Goal: Task Accomplishment & Management: Use online tool/utility

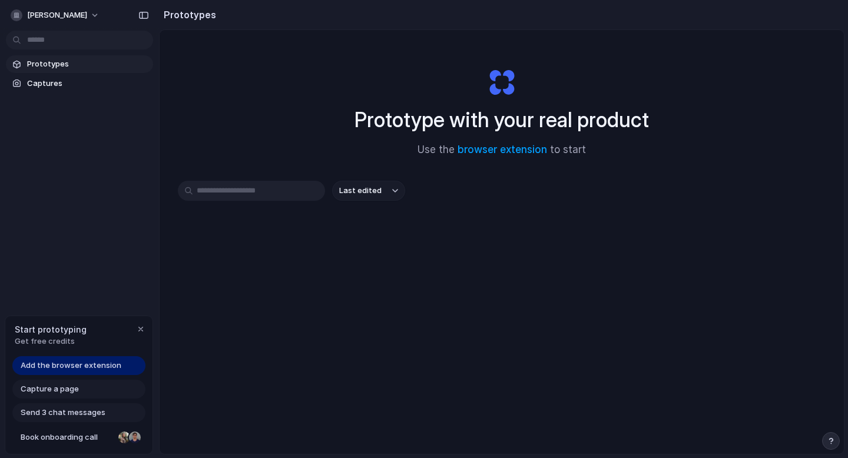
click at [108, 363] on span "Add the browser extension" at bounding box center [71, 366] width 101 height 12
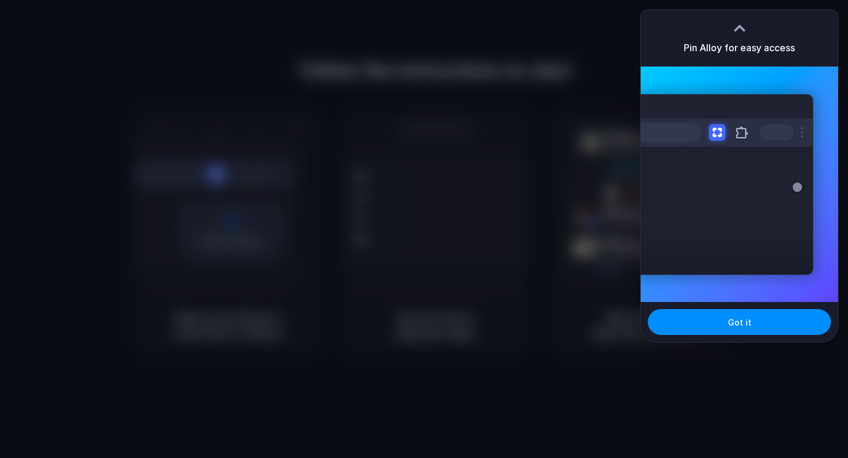
click at [649, 47] on div "Pin Alloy for easy access" at bounding box center [739, 38] width 197 height 57
click at [758, 322] on button "Got it" at bounding box center [739, 322] width 183 height 26
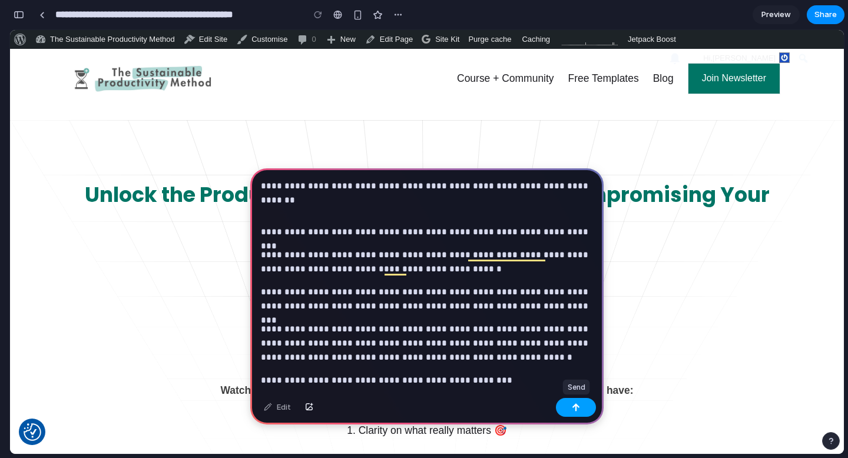
click at [565, 413] on button "button" at bounding box center [576, 407] width 40 height 19
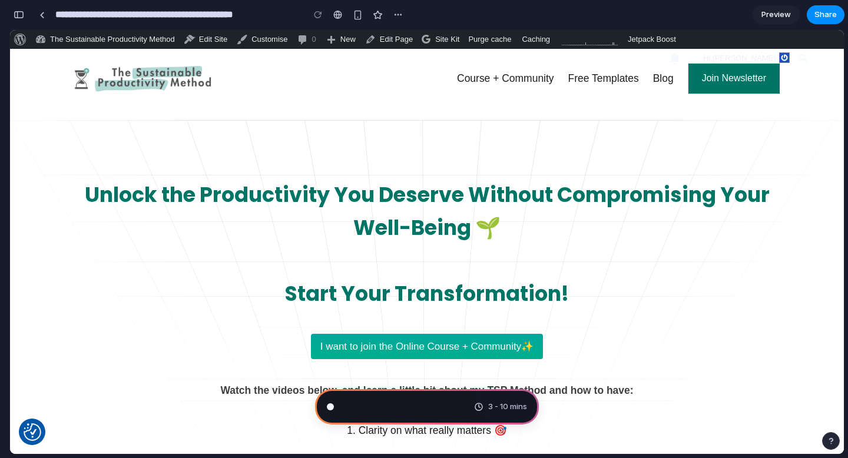
scroll to position [2433, 0]
click at [402, 14] on div "button" at bounding box center [397, 14] width 9 height 9
click at [429, 17] on div "Duplicate Delete" at bounding box center [424, 229] width 848 height 458
type input "**********"
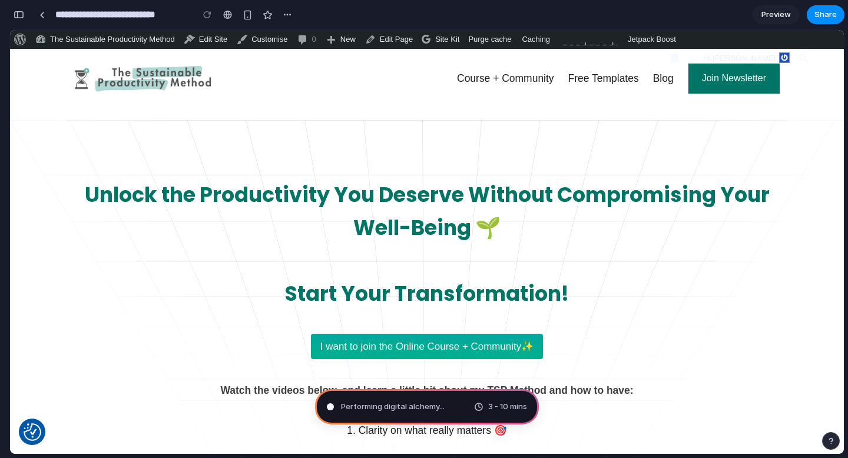
click at [21, 12] on div "button" at bounding box center [19, 15] width 11 height 8
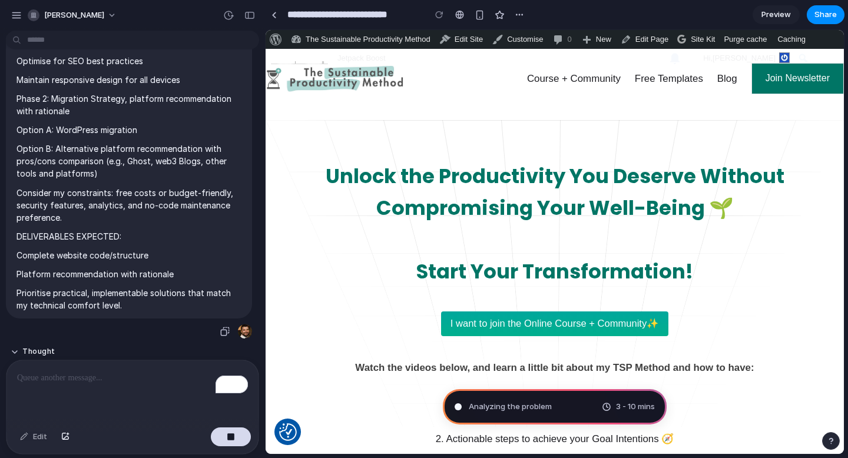
scroll to position [1314, 0]
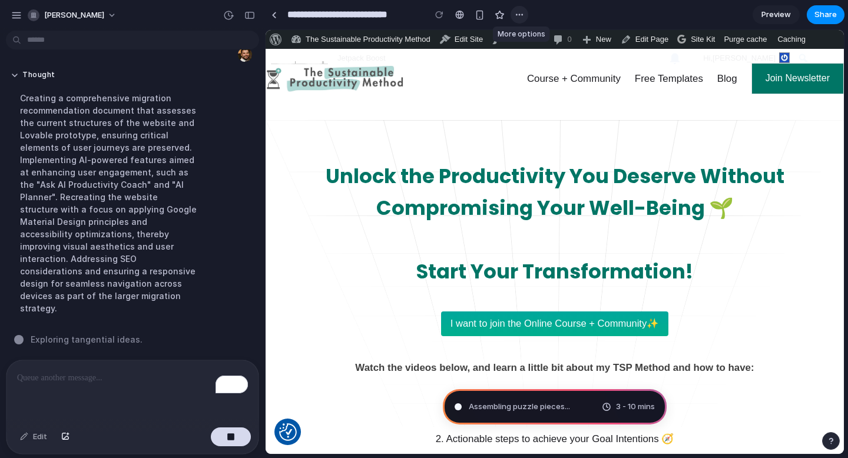
click at [518, 20] on button "button" at bounding box center [519, 15] width 18 height 18
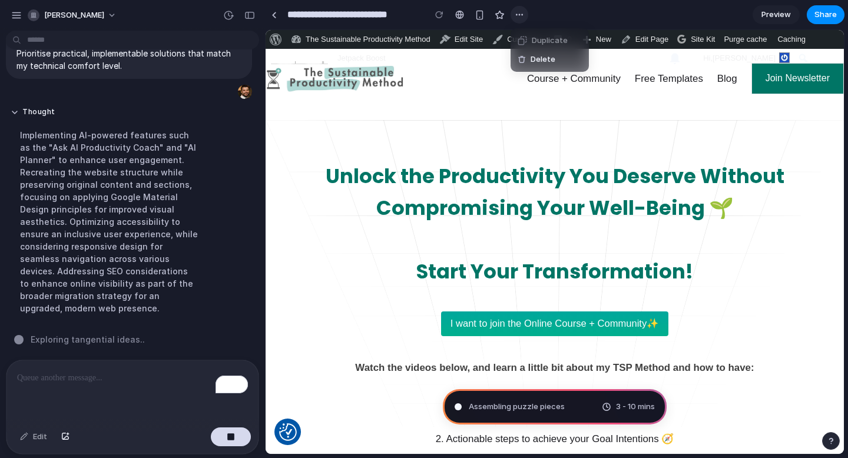
scroll to position [1277, 0]
click at [549, 11] on div "Duplicate Delete" at bounding box center [424, 229] width 848 height 458
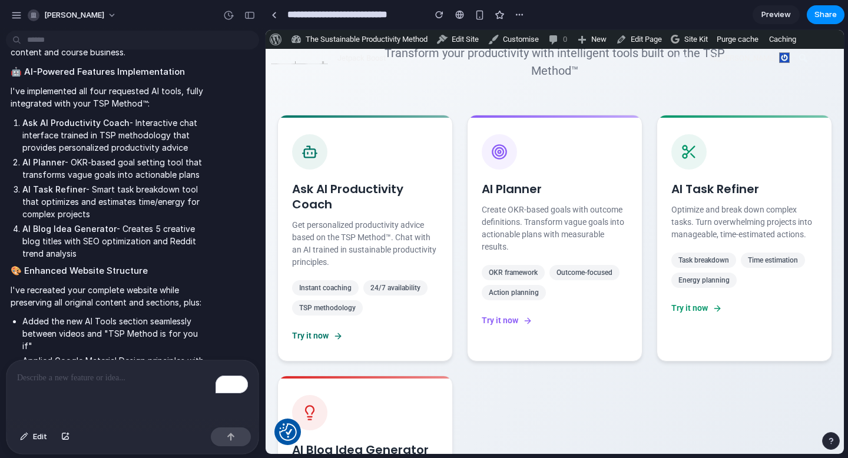
scroll to position [857, 0]
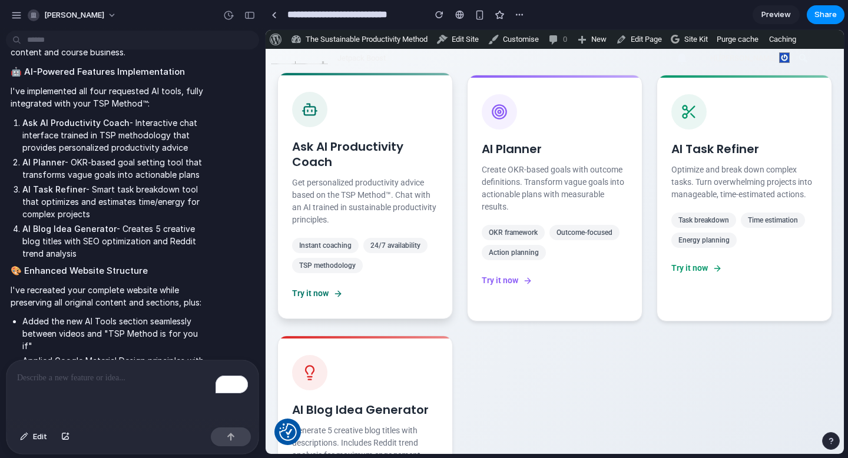
click at [339, 289] on icon at bounding box center [337, 293] width 9 height 9
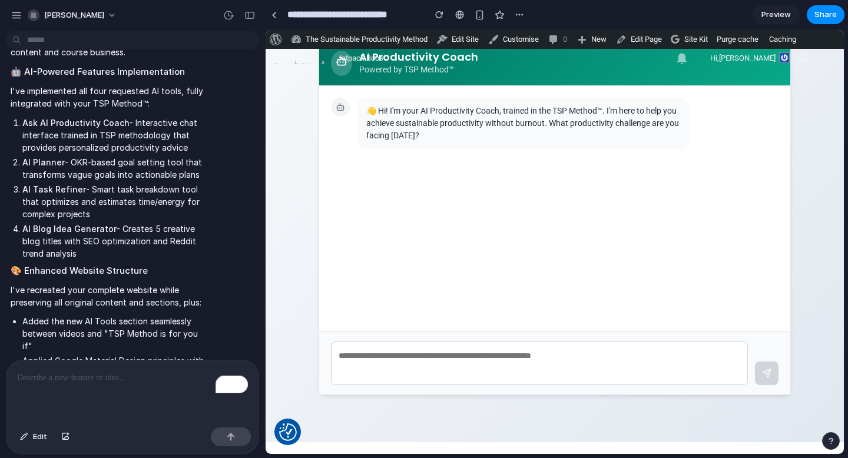
scroll to position [804, 0]
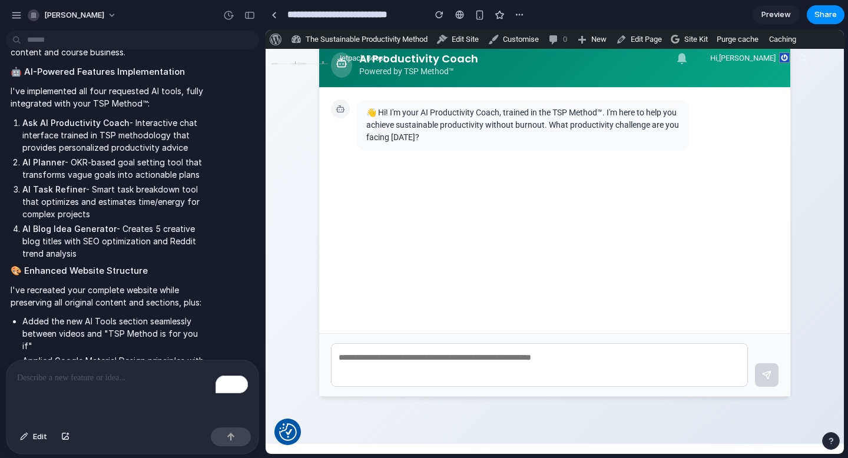
click at [388, 357] on textarea at bounding box center [539, 365] width 417 height 44
type textarea "**********"
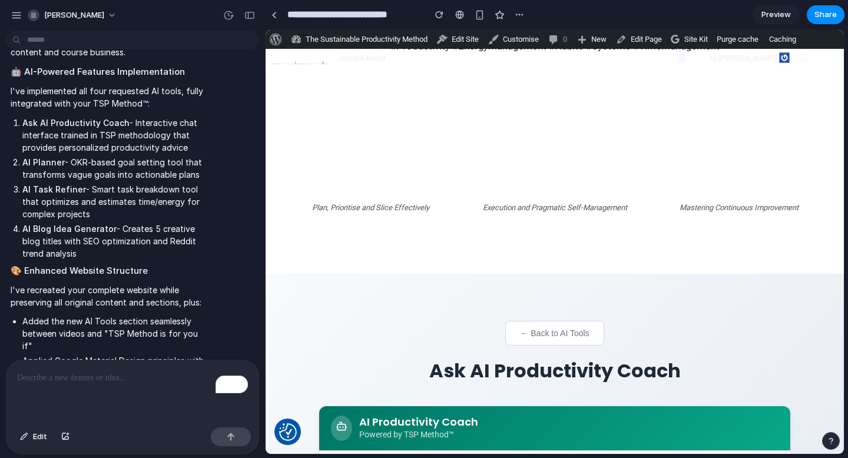
scroll to position [442, 0]
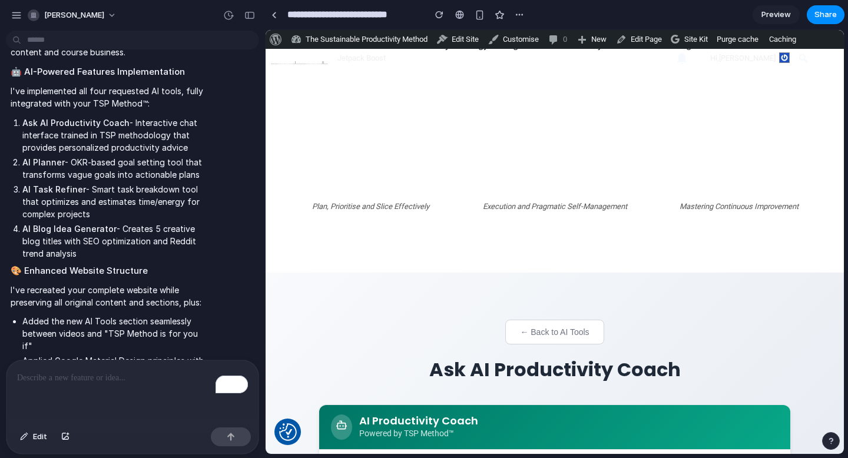
click at [565, 327] on button "← Back to AI Tools" at bounding box center [554, 332] width 98 height 25
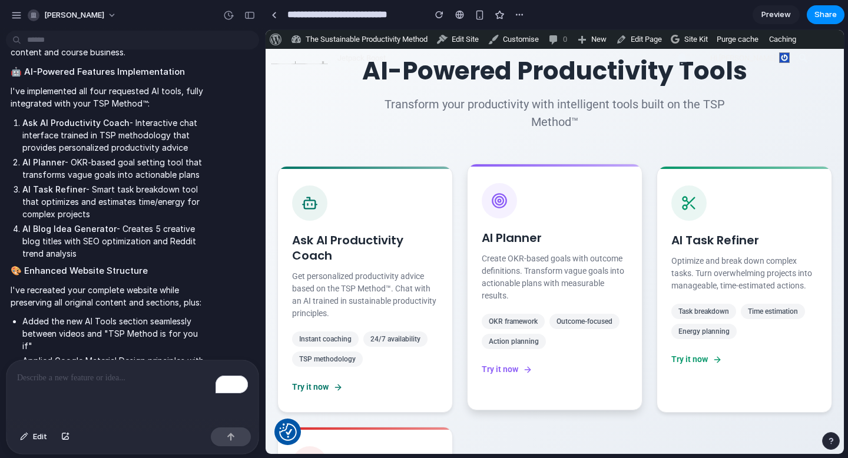
scroll to position [772, 0]
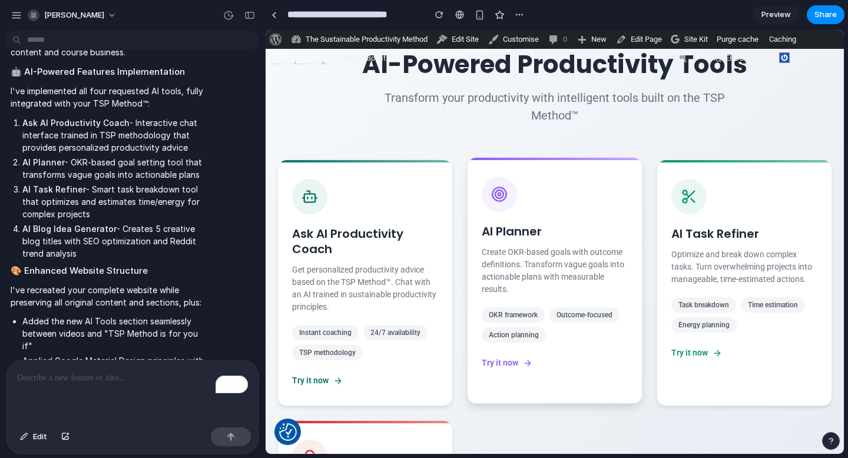
click at [524, 369] on div "Try it now" at bounding box center [555, 363] width 146 height 12
select select "********"
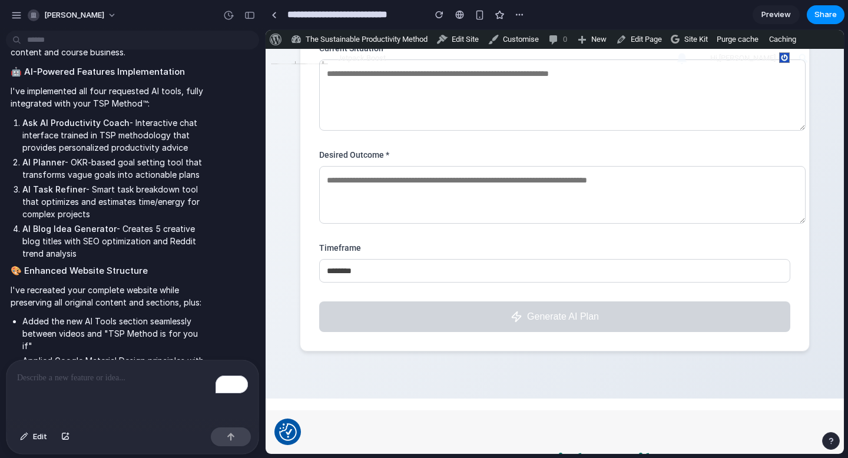
scroll to position [1007, 0]
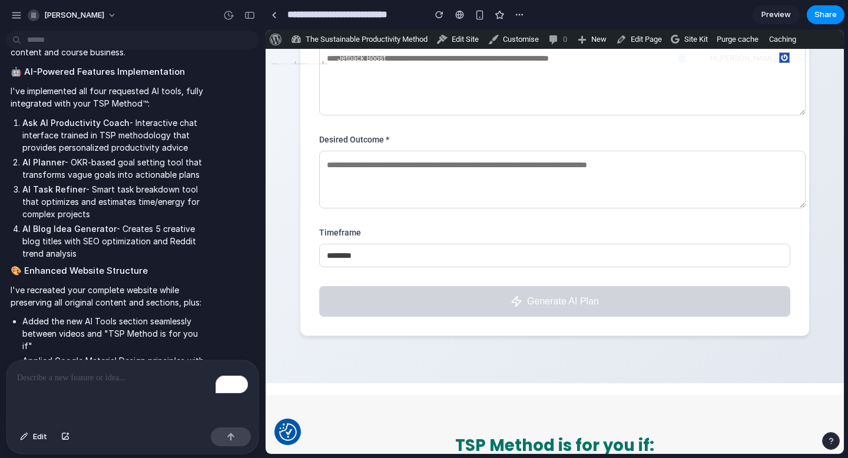
click at [478, 257] on select "******* ******** ******** ******" at bounding box center [554, 256] width 471 height 24
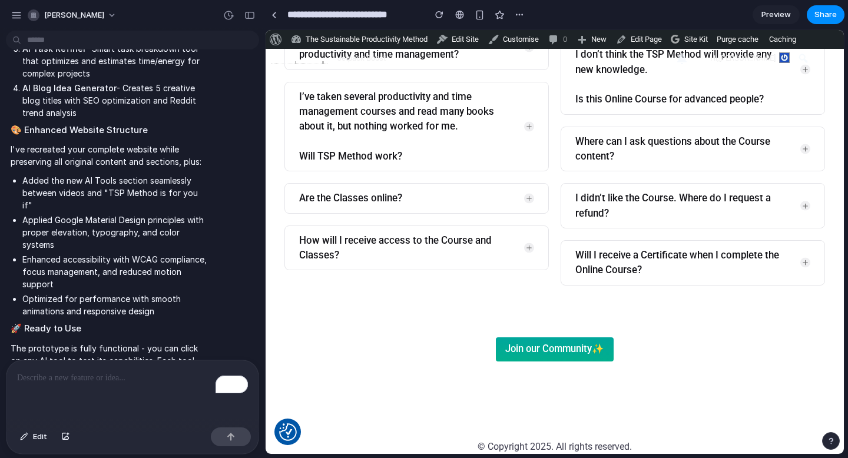
scroll to position [2008, 0]
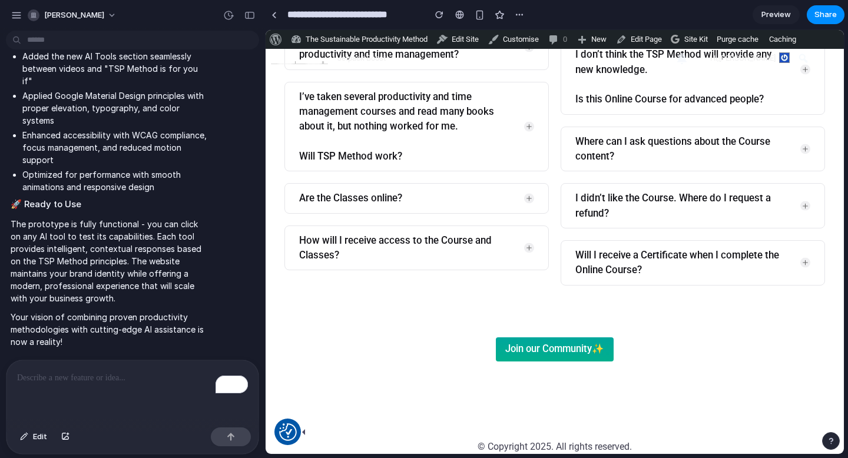
click at [290, 430] on img at bounding box center [288, 432] width 18 height 18
click at [827, 445] on button "button" at bounding box center [831, 441] width 18 height 18
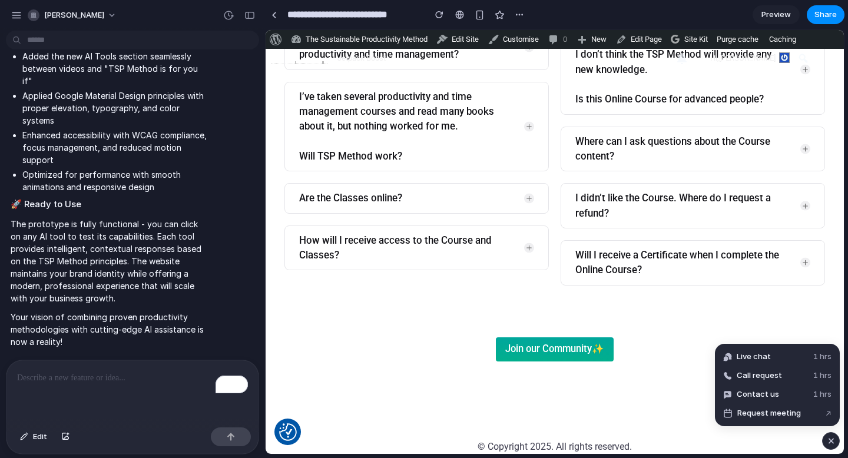
click at [834, 442] on div "button" at bounding box center [831, 441] width 10 height 14
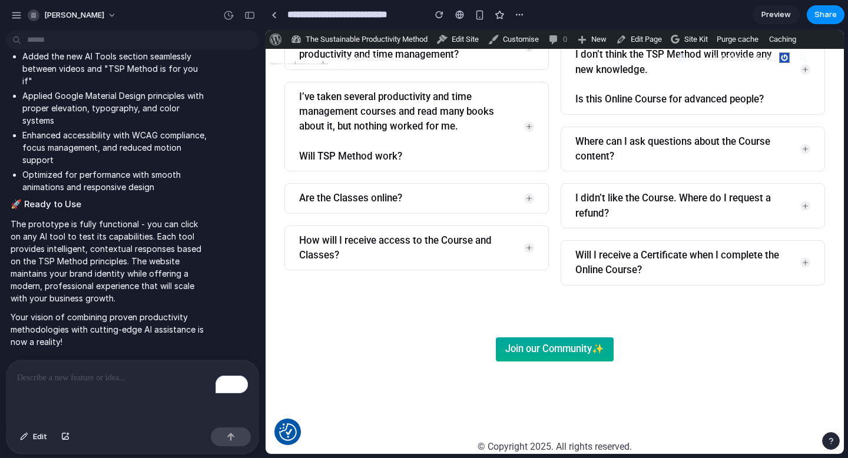
scroll to position [6459, 0]
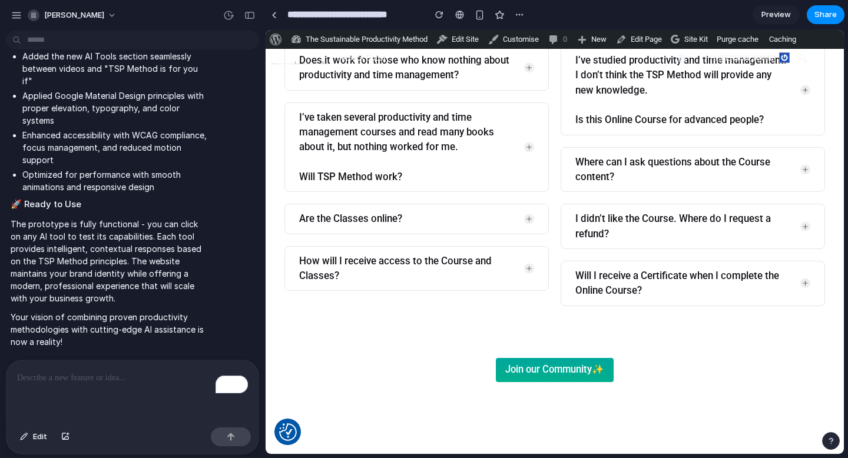
click at [594, 358] on link "Join our Community ✨" at bounding box center [555, 370] width 118 height 24
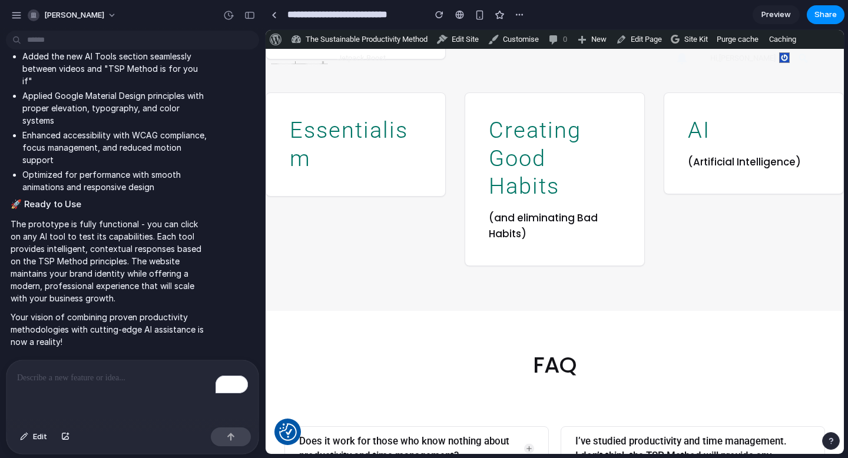
scroll to position [6091, 0]
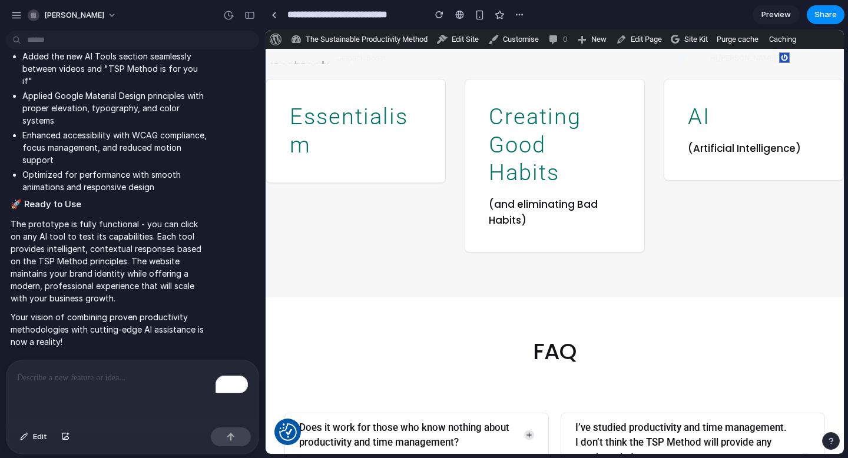
click at [528, 420] on summary "Does it work for those who know nothing about productivity and time management?" at bounding box center [416, 435] width 235 height 30
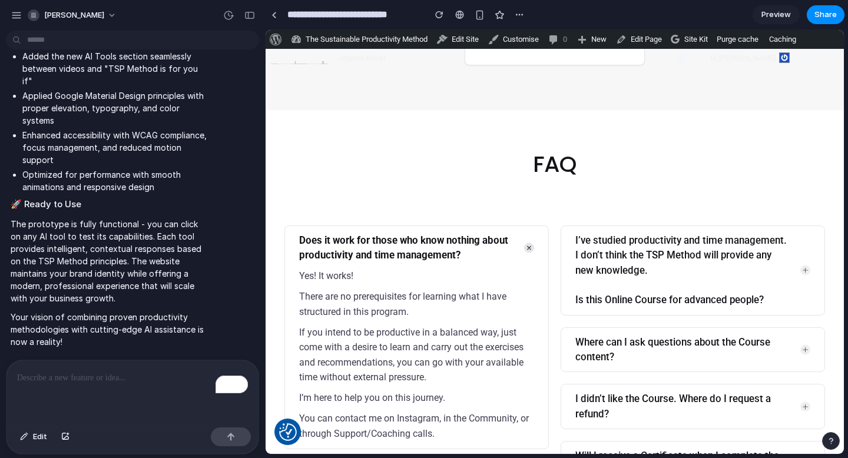
scroll to position [6296, 0]
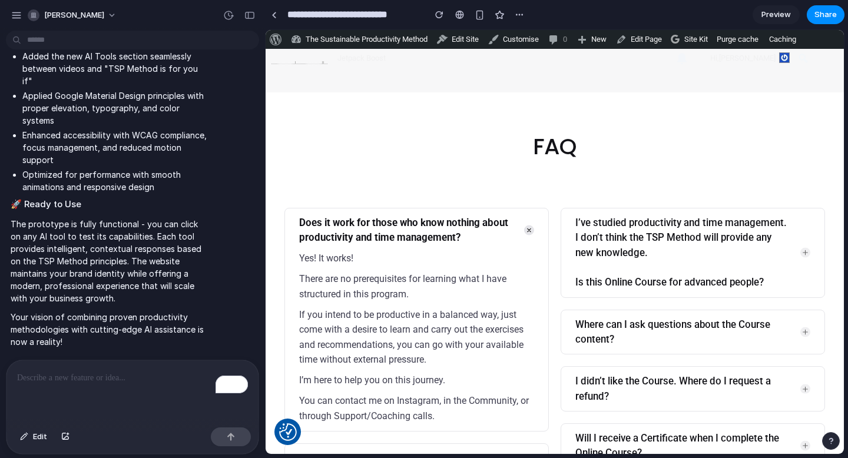
click at [525, 215] on summary "Does it work for those who know nothing about productivity and time management?" at bounding box center [416, 230] width 235 height 30
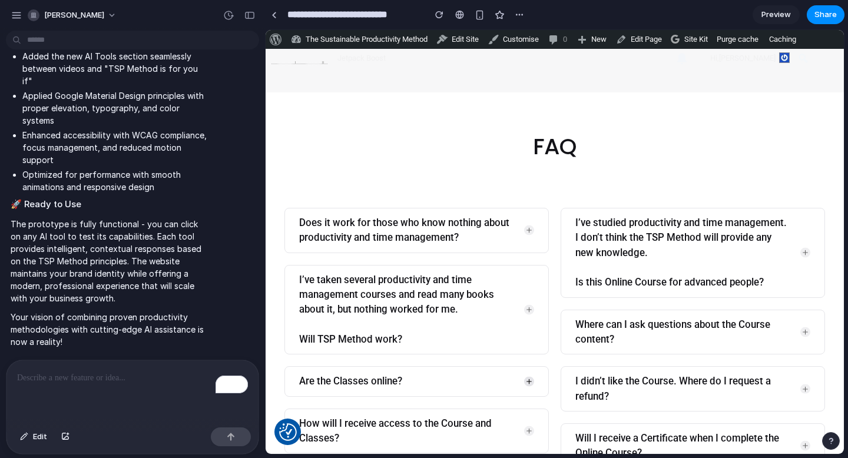
click at [527, 374] on summary "Are the Classes online?" at bounding box center [416, 381] width 235 height 15
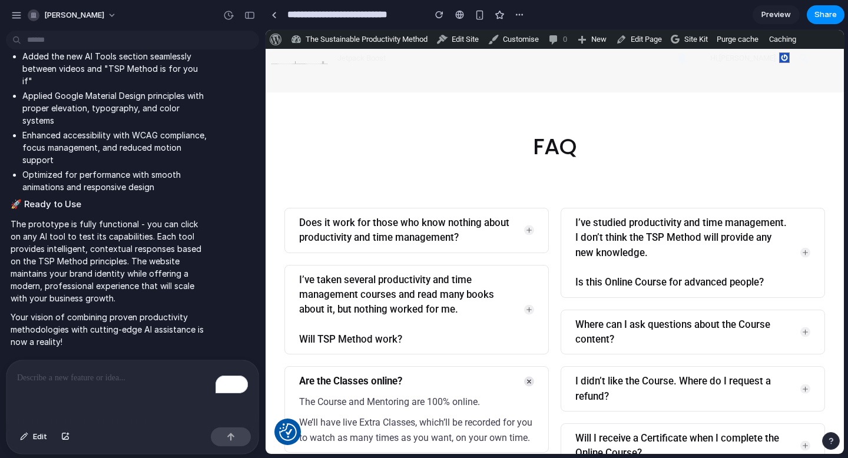
click at [527, 374] on summary "Are the Classes online?" at bounding box center [416, 381] width 235 height 15
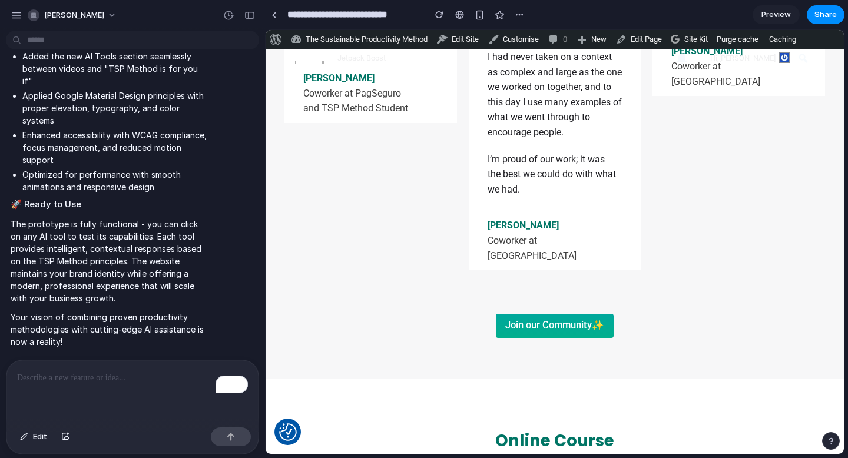
scroll to position [3571, 0]
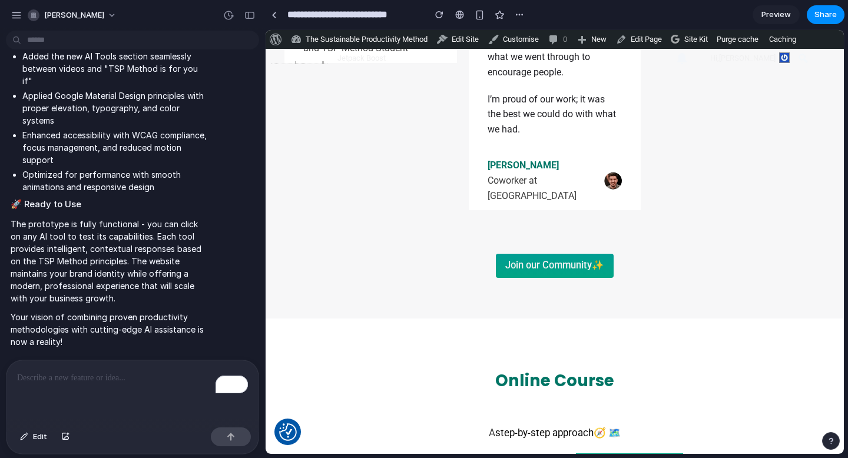
click at [564, 271] on mark "Join our Community" at bounding box center [548, 265] width 87 height 11
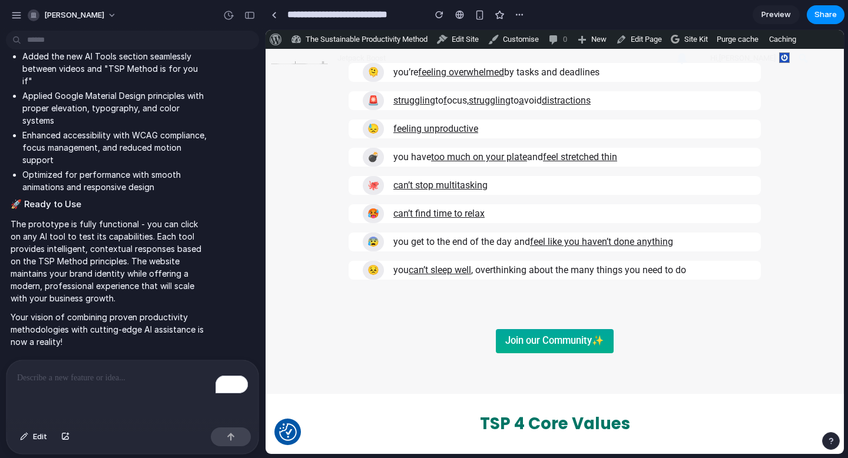
scroll to position [1663, 0]
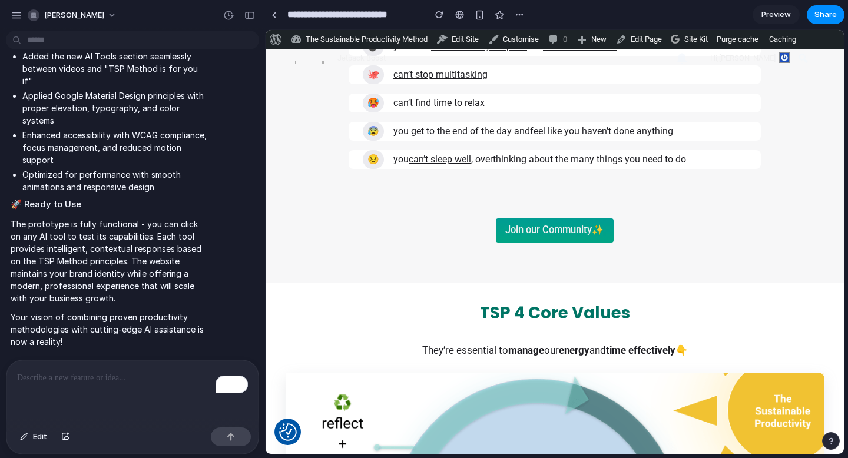
click at [575, 229] on mark "Join our Community ✨" at bounding box center [554, 229] width 99 height 11
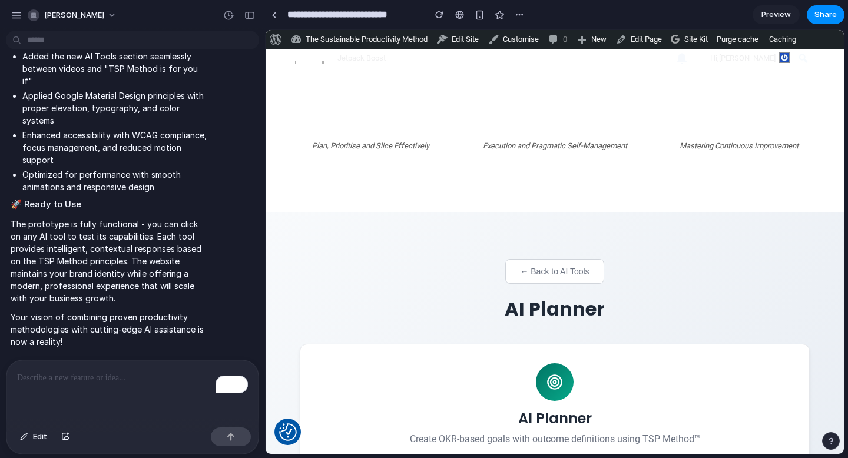
scroll to position [556, 0]
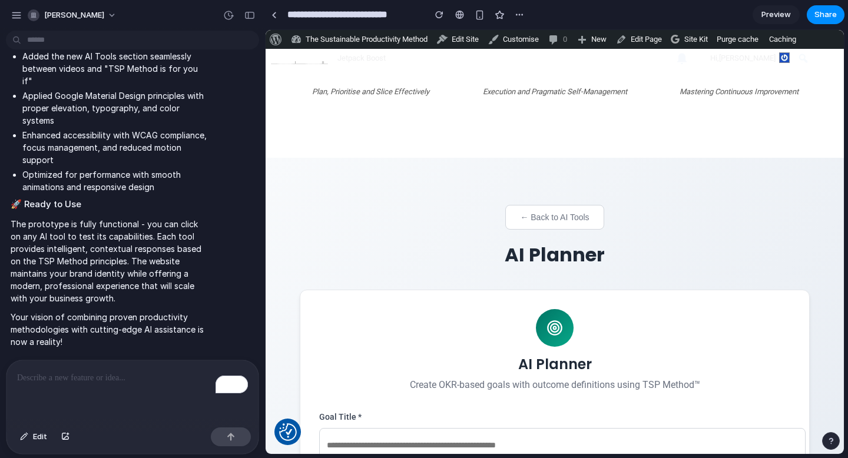
click at [552, 215] on button "← Back to AI Tools" at bounding box center [554, 217] width 98 height 25
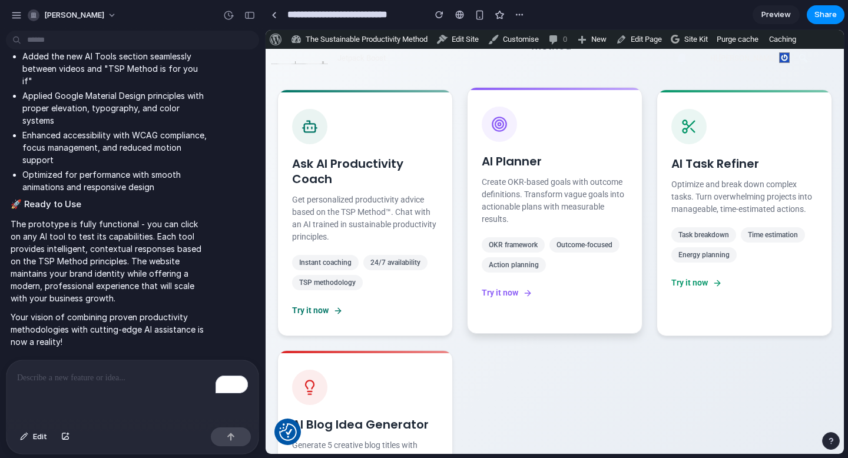
scroll to position [857, 0]
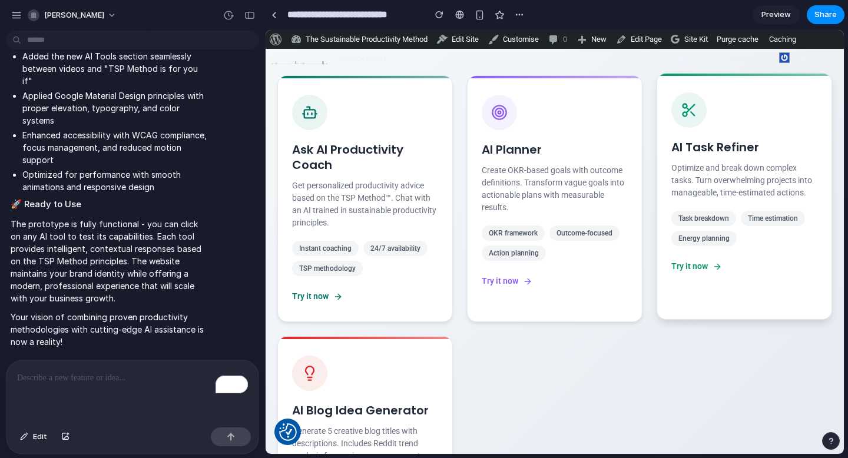
click at [701, 273] on div "Try it now" at bounding box center [744, 266] width 146 height 12
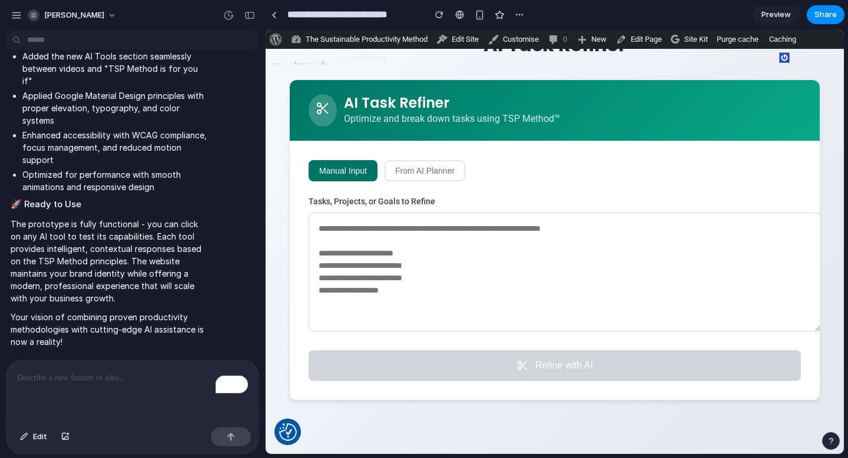
scroll to position [768, 0]
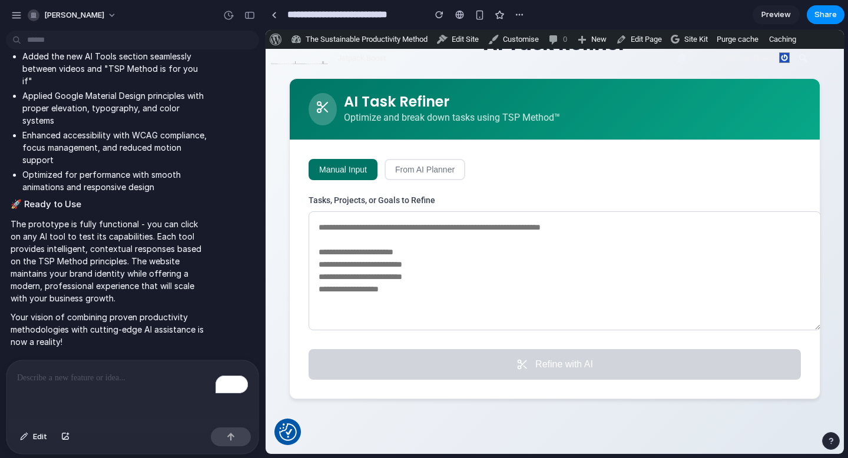
click at [426, 171] on button "From AI Planner" at bounding box center [424, 169] width 81 height 21
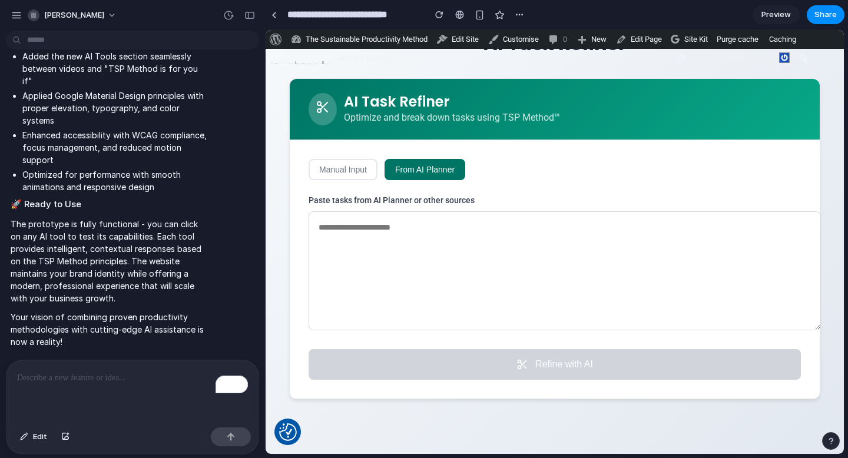
click at [341, 170] on button "Manual Input" at bounding box center [343, 169] width 69 height 21
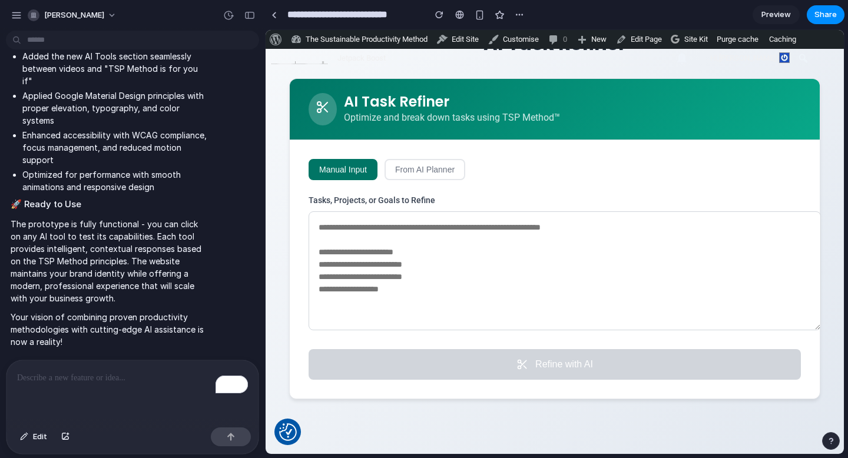
click at [417, 234] on textarea at bounding box center [565, 270] width 512 height 119
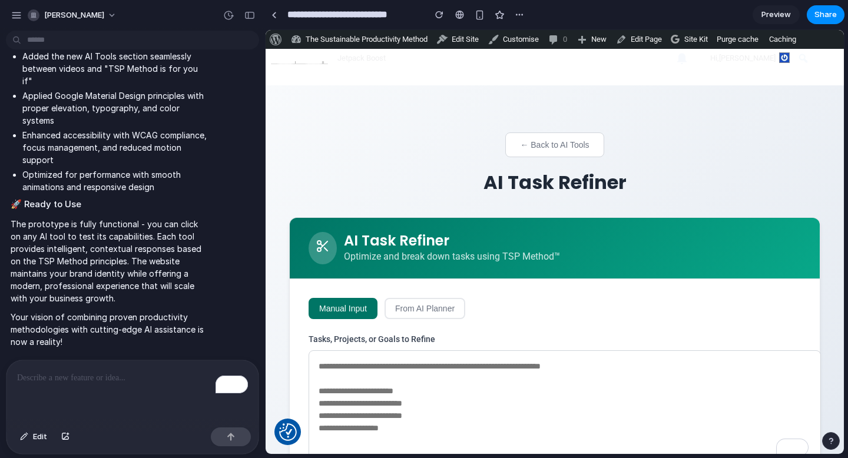
scroll to position [625, 0]
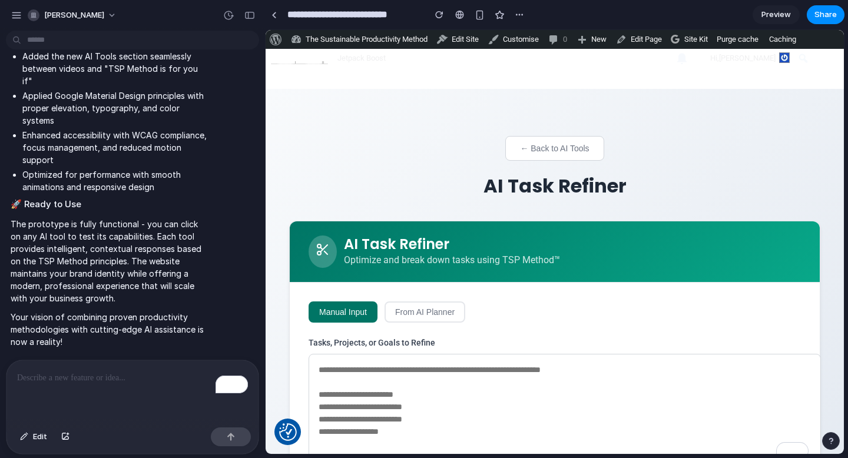
click at [554, 140] on button "← Back to AI Tools" at bounding box center [554, 148] width 98 height 25
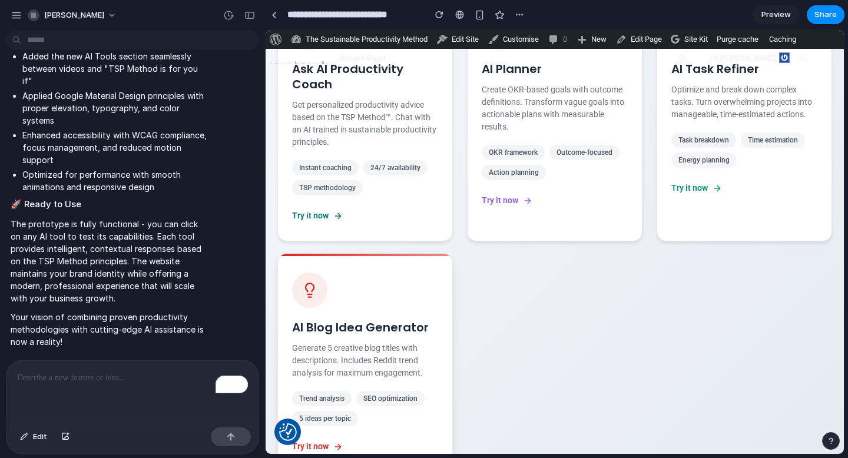
scroll to position [1049, 0]
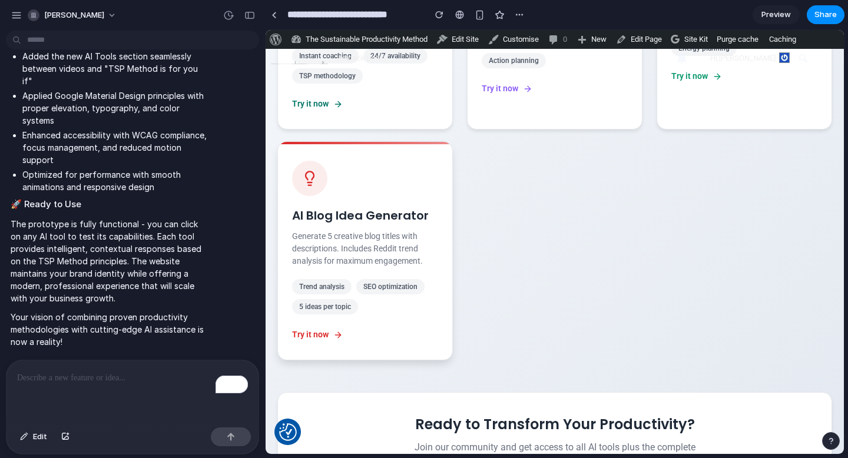
click at [334, 336] on div "Try it now" at bounding box center [365, 335] width 146 height 12
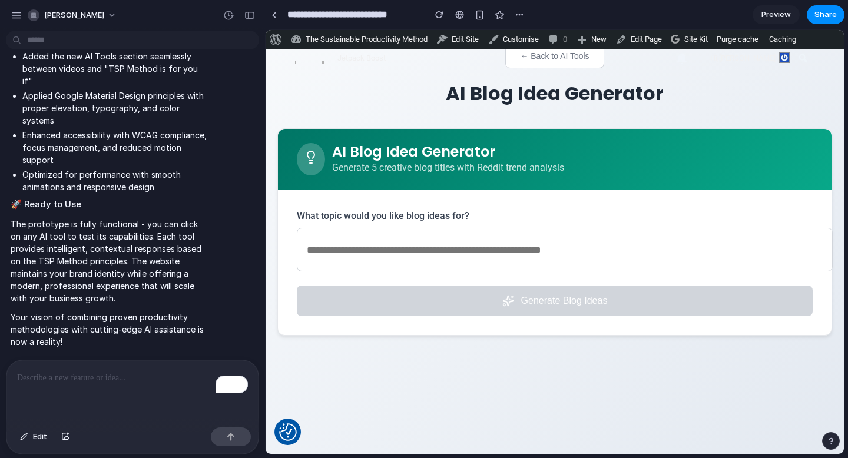
scroll to position [717, 0]
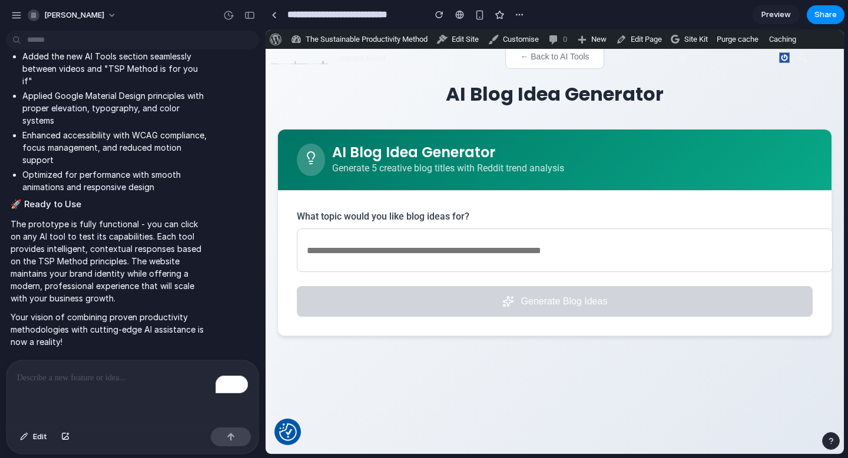
click at [460, 237] on input "text" at bounding box center [565, 250] width 536 height 44
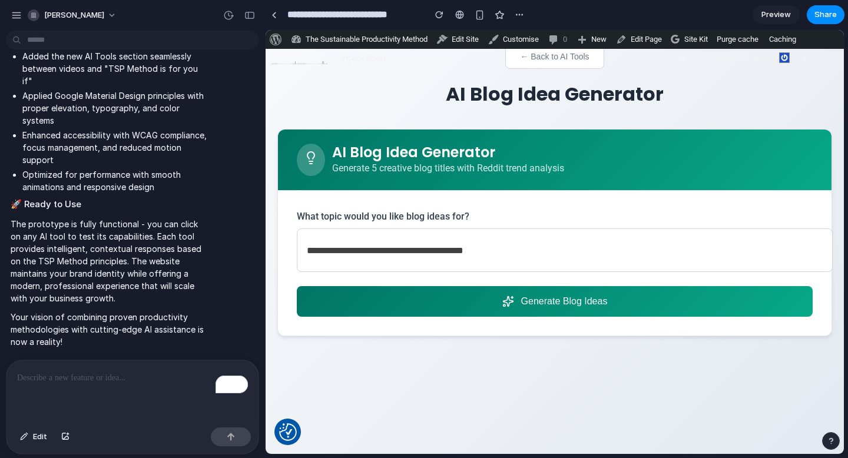
click at [538, 255] on input "**********" at bounding box center [565, 250] width 536 height 44
type input "**********"
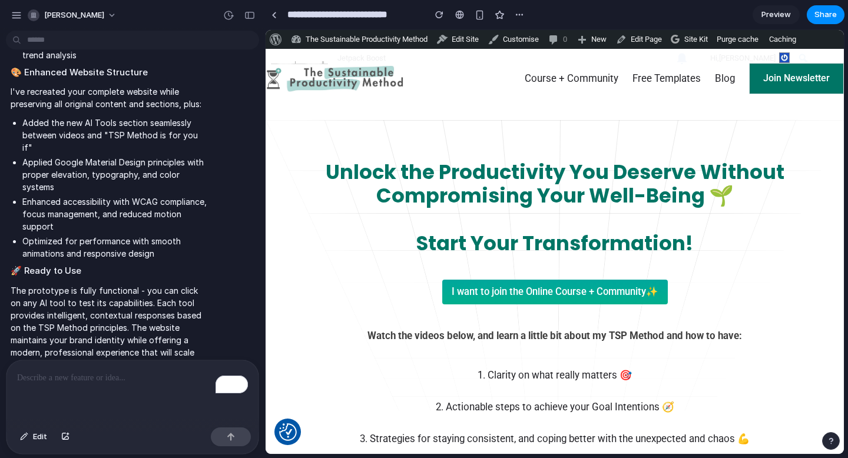
scroll to position [1921, 0]
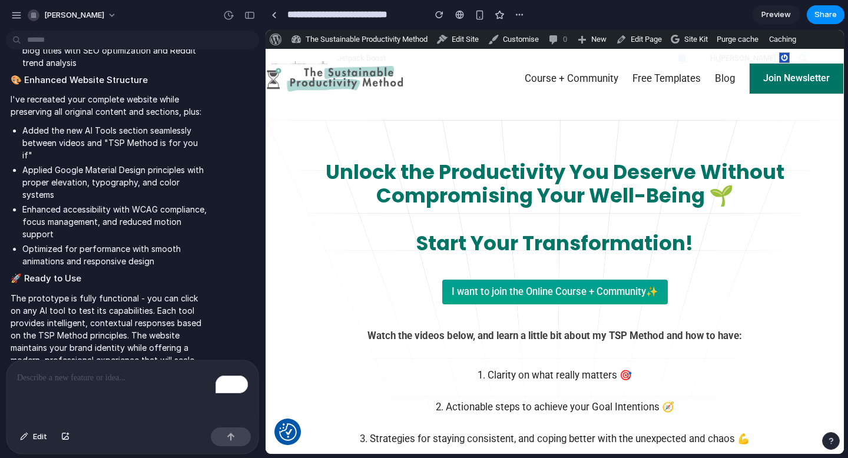
click at [512, 298] on link "I want to join the Online Course + Community ✨" at bounding box center [554, 292] width 225 height 25
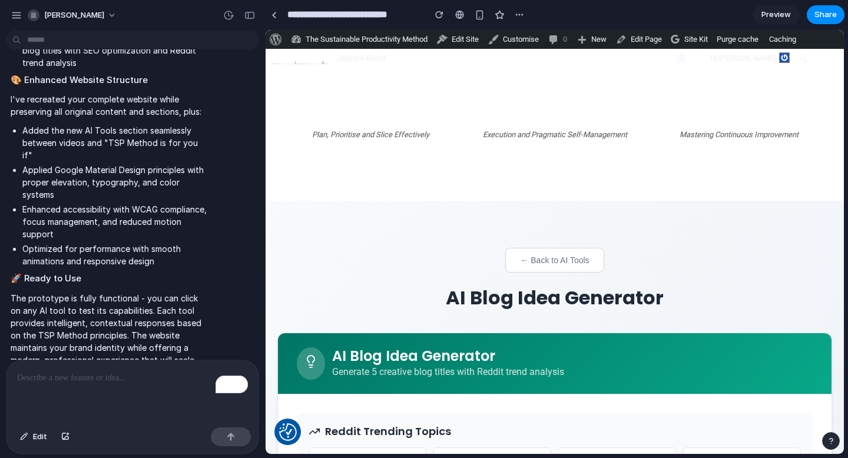
scroll to position [562, 0]
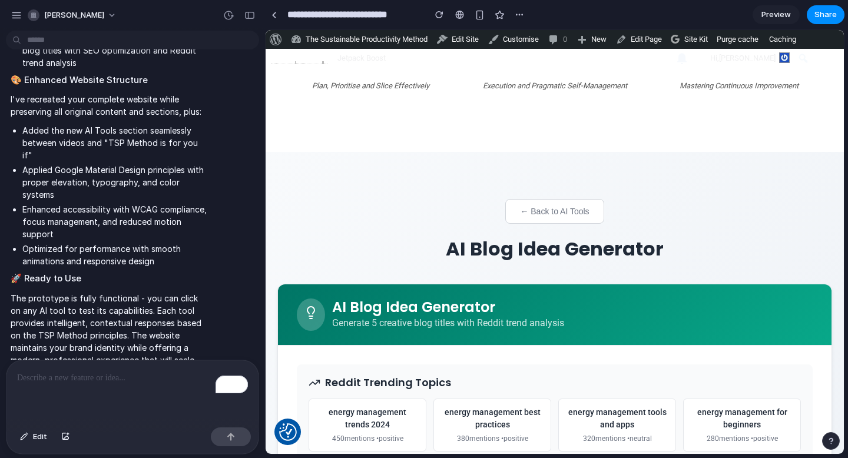
click at [546, 213] on button "← Back to AI Tools" at bounding box center [554, 211] width 98 height 25
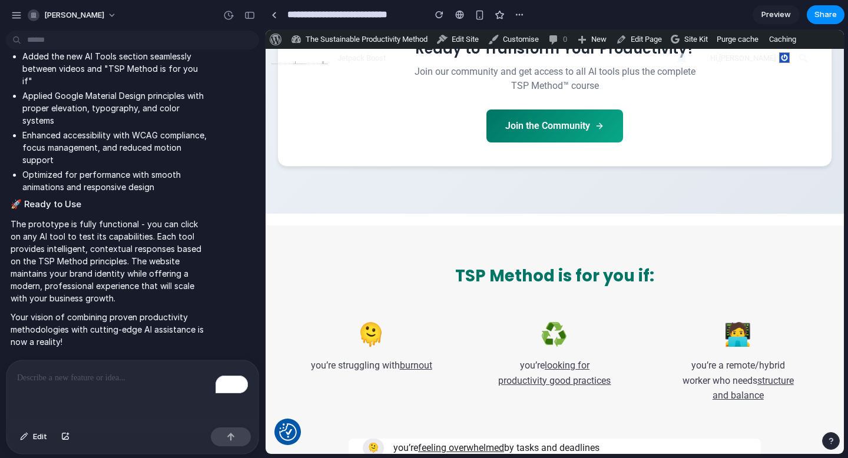
scroll to position [2008, 0]
click at [145, 371] on p "To enrich screen reader interactions, please activate Accessibility in Grammarl…" at bounding box center [132, 378] width 231 height 14
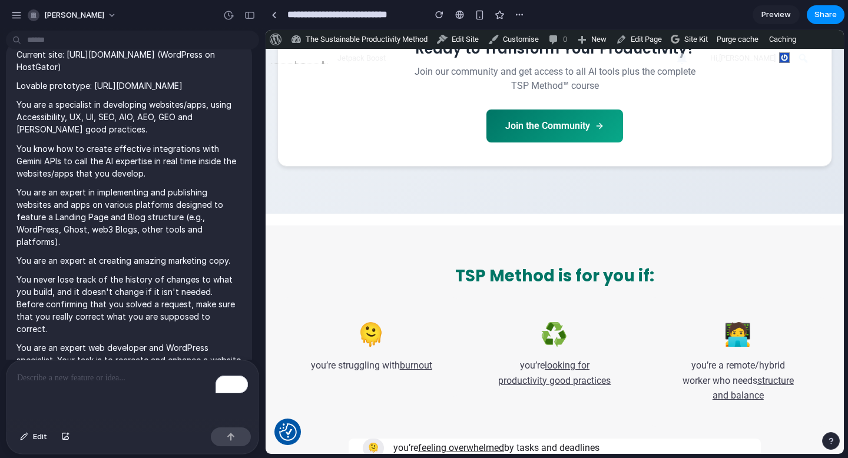
scroll to position [25, 0]
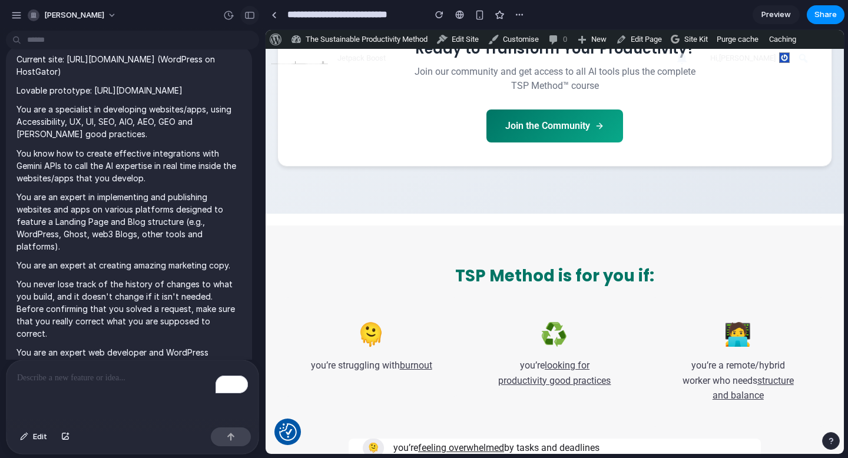
click at [248, 19] on button "button" at bounding box center [249, 15] width 19 height 19
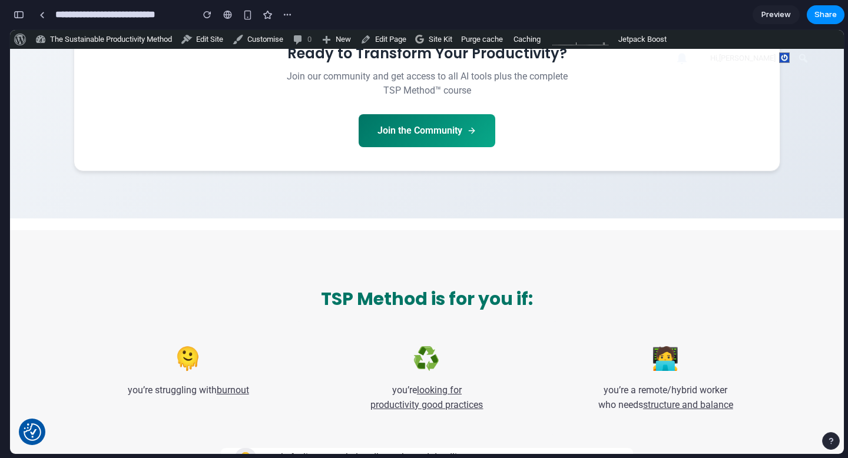
scroll to position [1267, 0]
click at [24, 16] on div "button" at bounding box center [19, 15] width 11 height 8
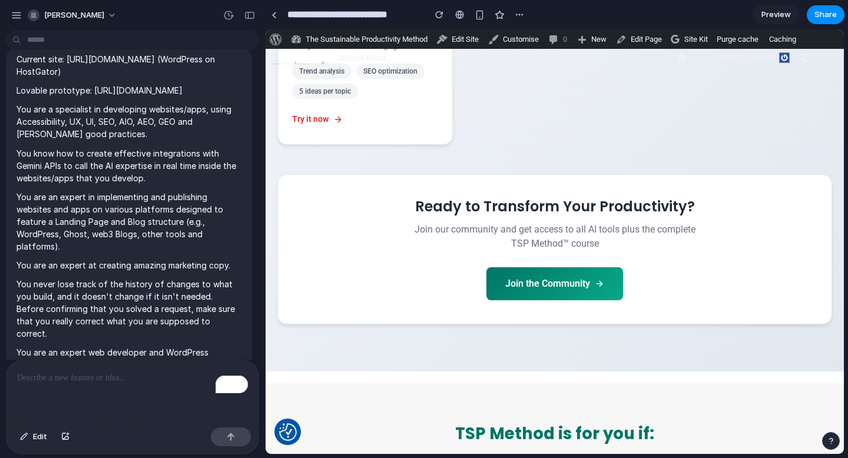
scroll to position [1425, 0]
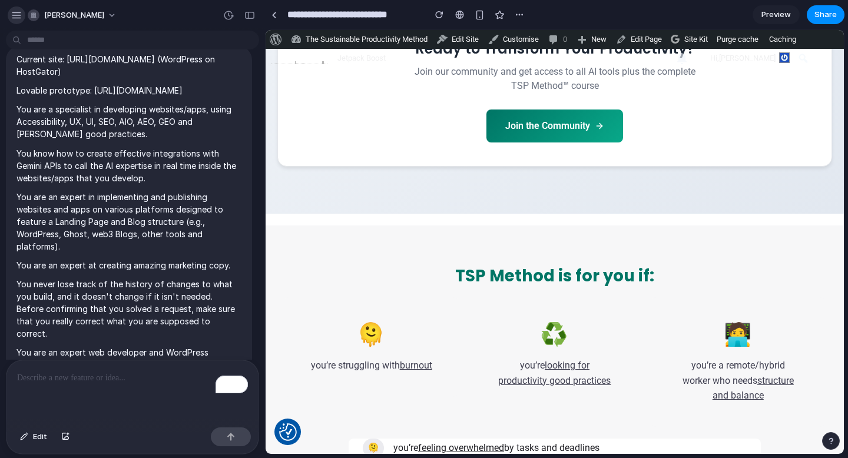
click at [16, 16] on div "button" at bounding box center [16, 15] width 11 height 11
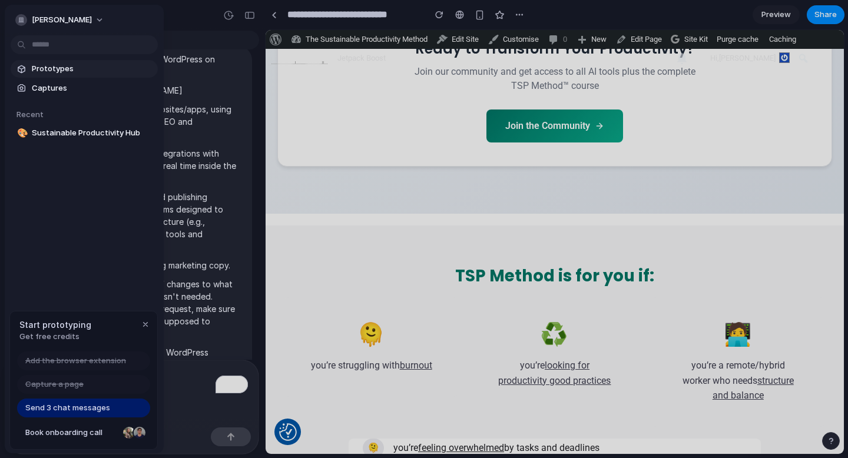
click at [71, 69] on span "Prototypes" at bounding box center [92, 69] width 121 height 12
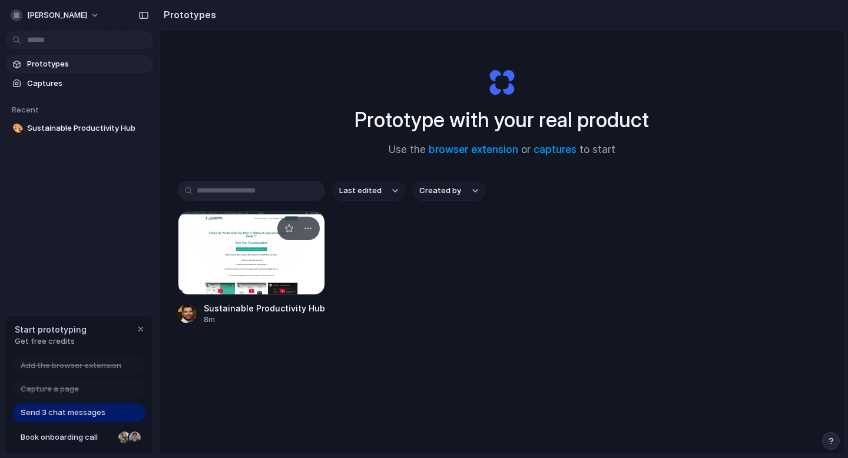
click at [259, 252] on div at bounding box center [251, 253] width 147 height 84
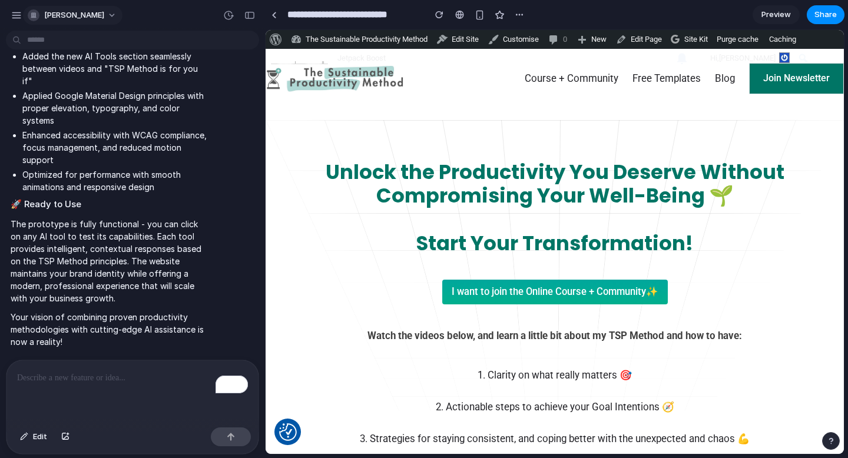
click at [32, 15] on div "button" at bounding box center [34, 15] width 12 height 12
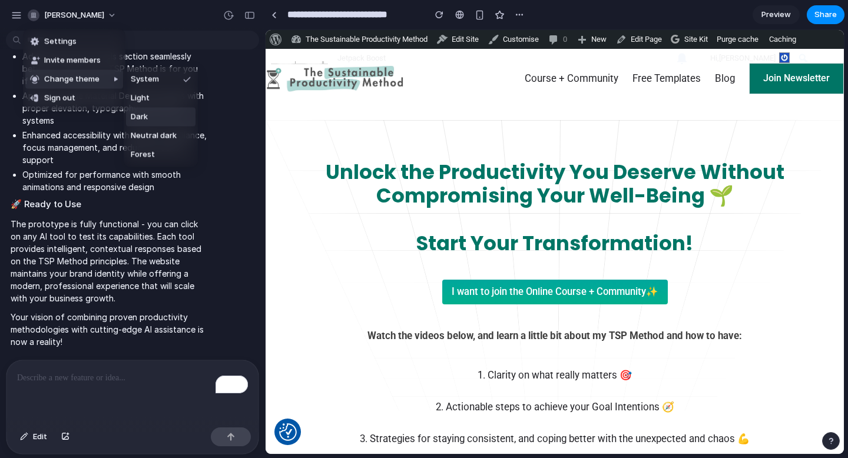
click at [166, 117] on li "Dark" at bounding box center [160, 117] width 69 height 19
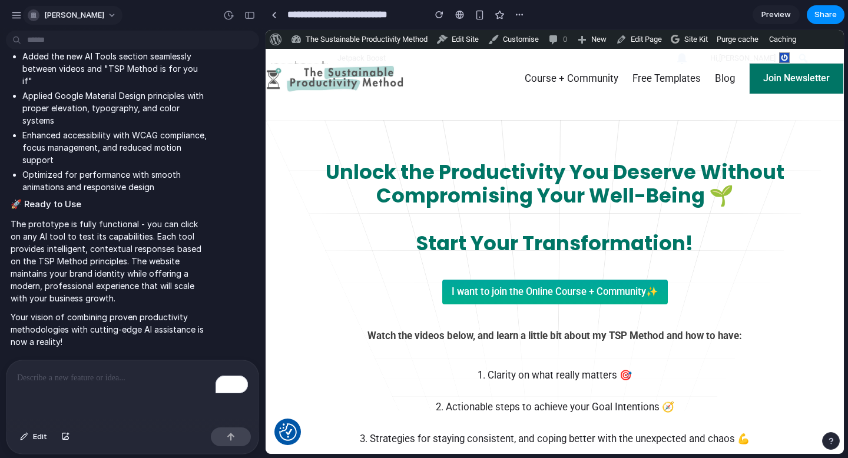
click at [56, 11] on span "erick" at bounding box center [74, 15] width 60 height 12
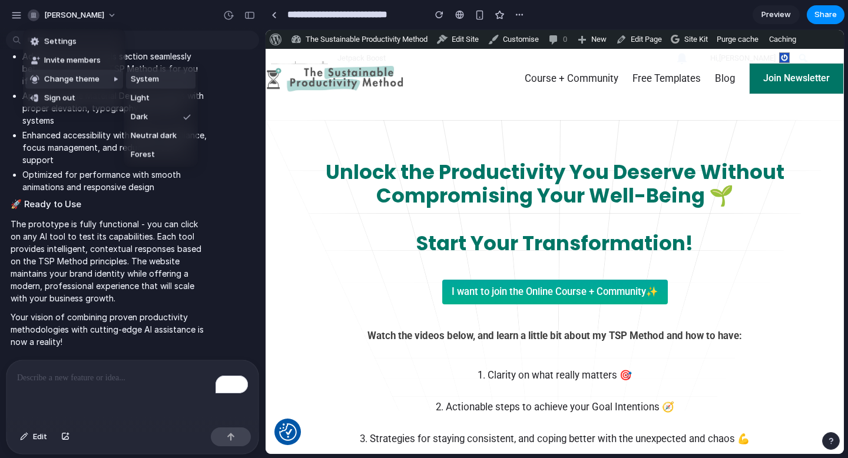
click at [161, 79] on li "System" at bounding box center [160, 79] width 69 height 19
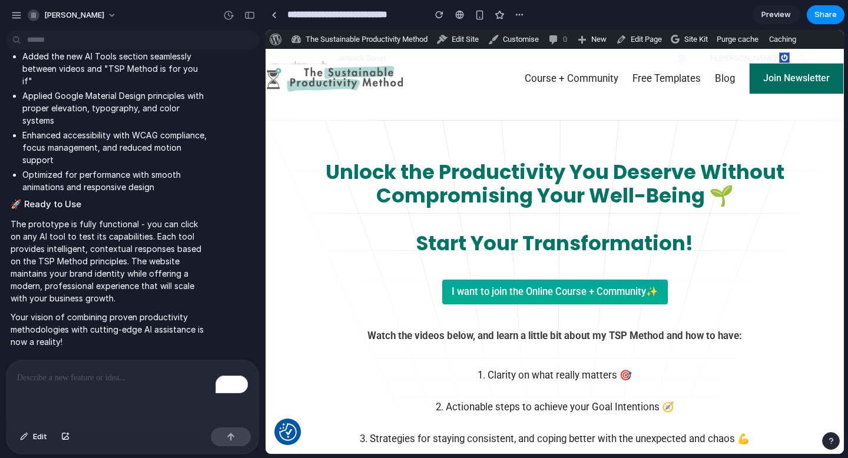
click at [817, 79] on button "Join Newsletter" at bounding box center [796, 78] width 95 height 31
click at [779, 11] on span "Preview" at bounding box center [775, 15] width 29 height 12
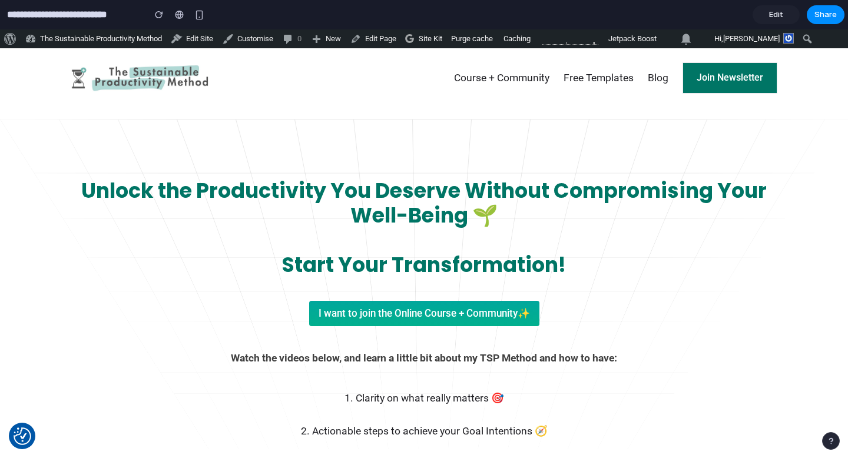
click at [782, 16] on span "Edit" at bounding box center [776, 15] width 14 height 12
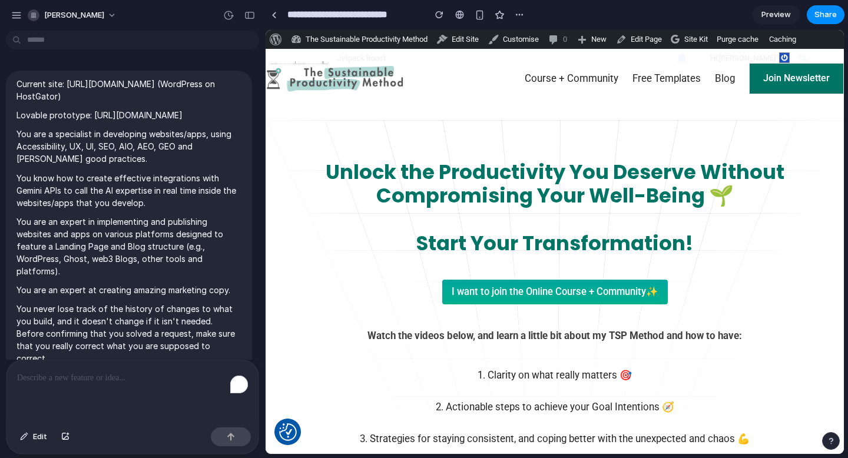
scroll to position [1791, 0]
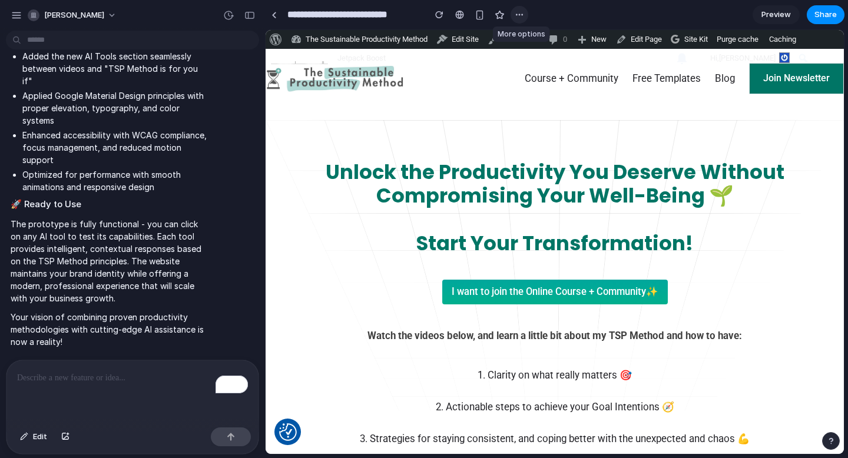
click at [521, 20] on button "button" at bounding box center [519, 15] width 18 height 18
click at [280, 12] on div "Duplicate Delete" at bounding box center [424, 229] width 848 height 458
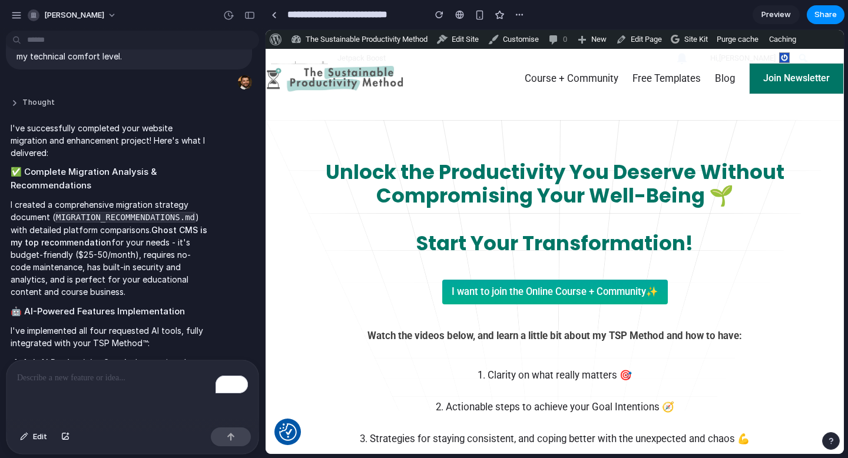
scroll to position [1271, 0]
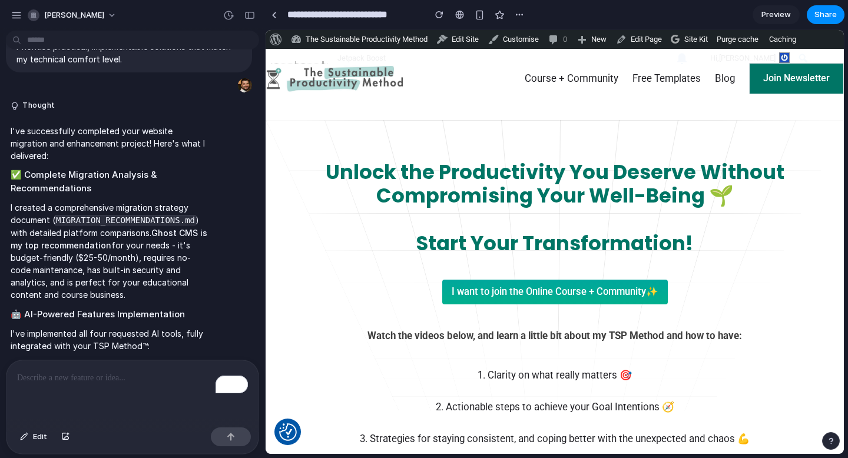
click at [132, 225] on code "MIGRATION_RECOMMENDATIONS.md" at bounding box center [125, 220] width 140 height 11
click at [131, 225] on code "MIGRATION_RECOMMENDATIONS.md" at bounding box center [125, 220] width 140 height 11
click at [59, 19] on span "erick" at bounding box center [74, 15] width 60 height 12
click at [12, 16] on div "Settings Invite members Change theme Sign out" at bounding box center [424, 229] width 848 height 458
click at [12, 16] on div "button" at bounding box center [16, 15] width 11 height 11
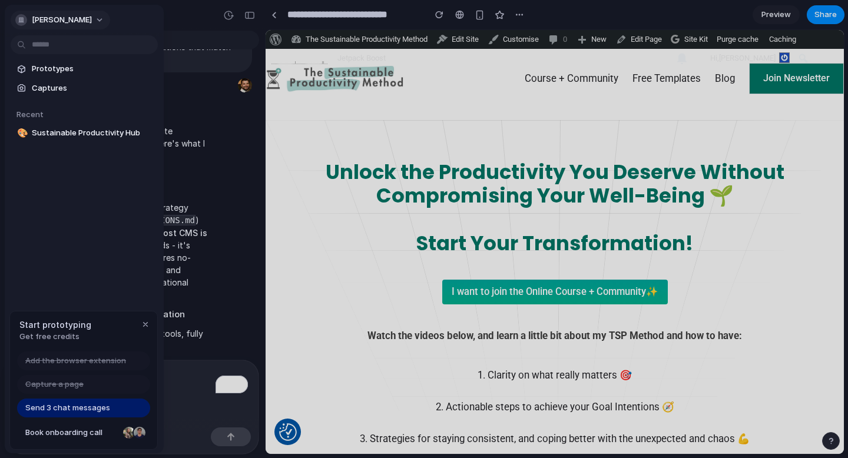
click at [48, 12] on button "erick" at bounding box center [61, 20] width 100 height 19
click at [269, 238] on div "Settings Invite members Change theme Sign out" at bounding box center [424, 229] width 848 height 458
click at [269, 238] on div at bounding box center [424, 229] width 848 height 458
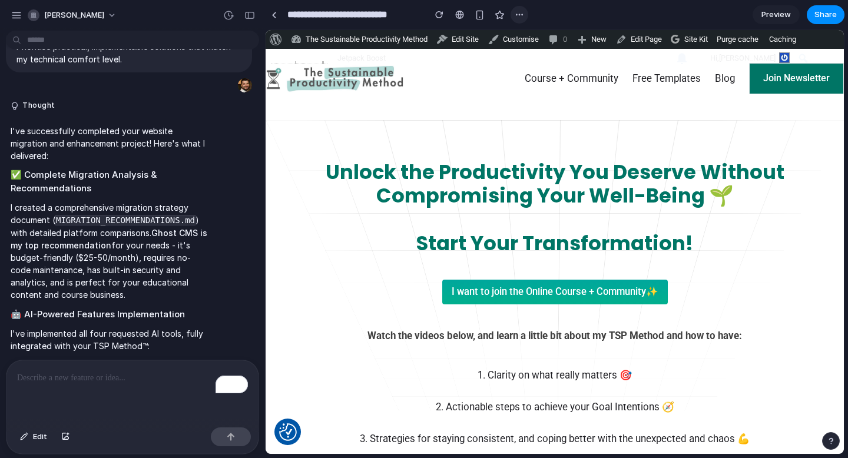
click at [522, 14] on div "button" at bounding box center [519, 14] width 9 height 9
click at [545, 14] on div "Duplicate Delete" at bounding box center [424, 229] width 848 height 458
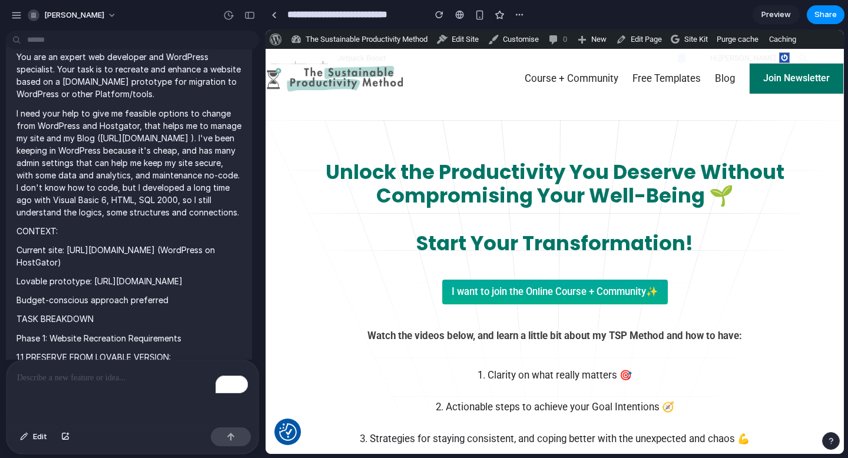
scroll to position [341, 0]
